Goal: Find contact information: Find contact information

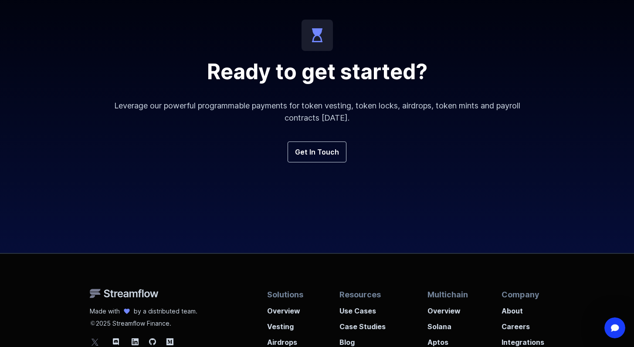
scroll to position [3286, 0]
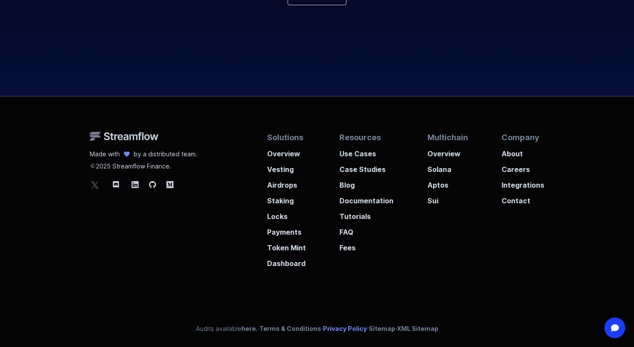
click at [342, 328] on link "Privacy Policy" at bounding box center [345, 328] width 44 height 7
click at [375, 333] on link "Sitemap" at bounding box center [382, 328] width 27 height 7
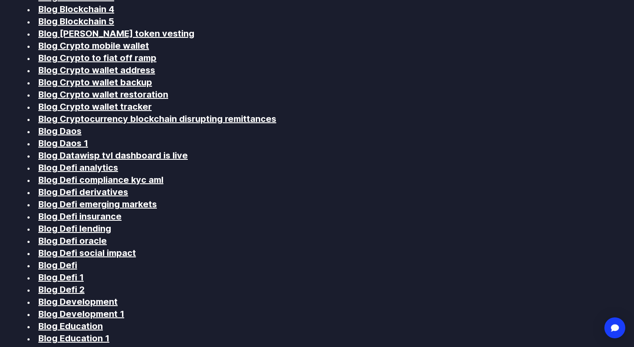
scroll to position [519, 0]
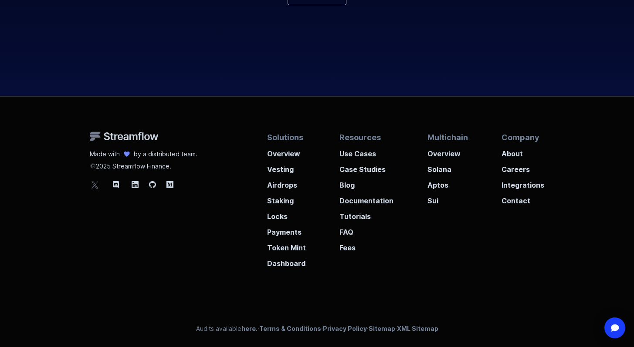
click at [504, 206] on div "Company About Careers Integrations Contact" at bounding box center [523, 200] width 43 height 137
click at [511, 200] on p "Contact" at bounding box center [523, 198] width 43 height 16
